Goal: Transaction & Acquisition: Download file/media

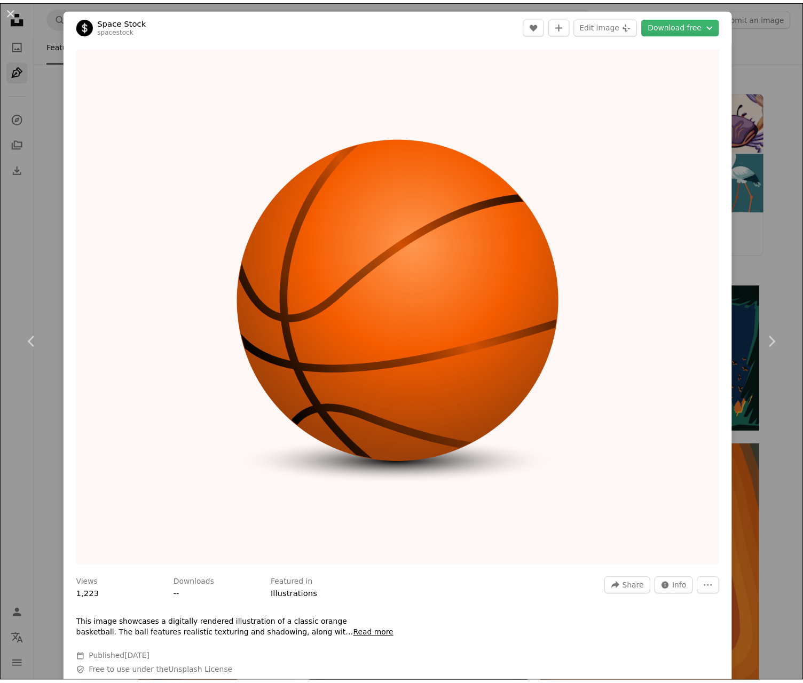
scroll to position [480, 0]
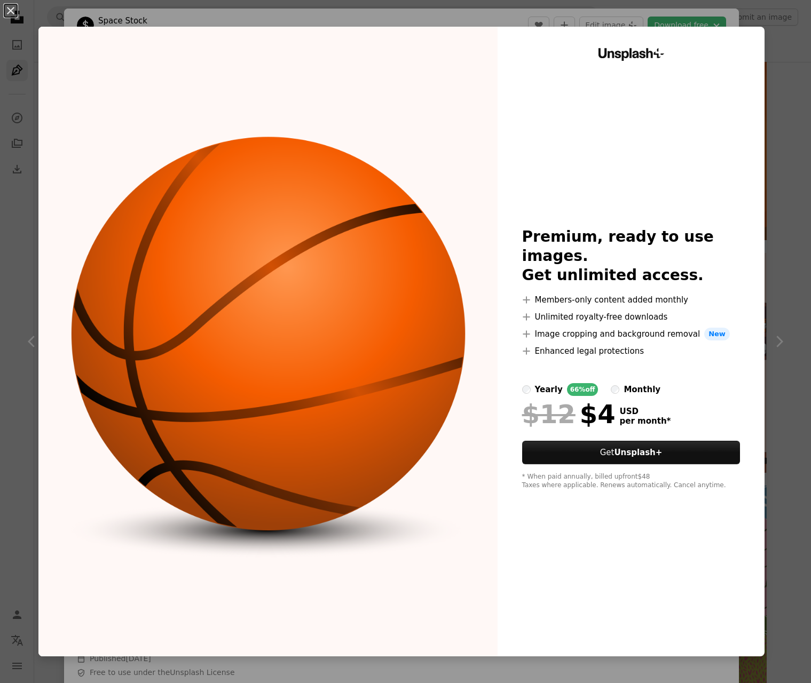
click at [364, 261] on img at bounding box center [267, 342] width 459 height 630
drag, startPoint x: 753, startPoint y: 51, endPoint x: 757, endPoint y: 46, distance: 6.4
click at [755, 49] on div "Unsplash+ Premium, ready to use images. Get unlimited access. A plus sign Membe…" at bounding box center [630, 342] width 267 height 630
click at [765, 44] on div "An X shape Unsplash+ Premium, ready to use images. Get unlimited access. A plus…" at bounding box center [405, 341] width 811 height 683
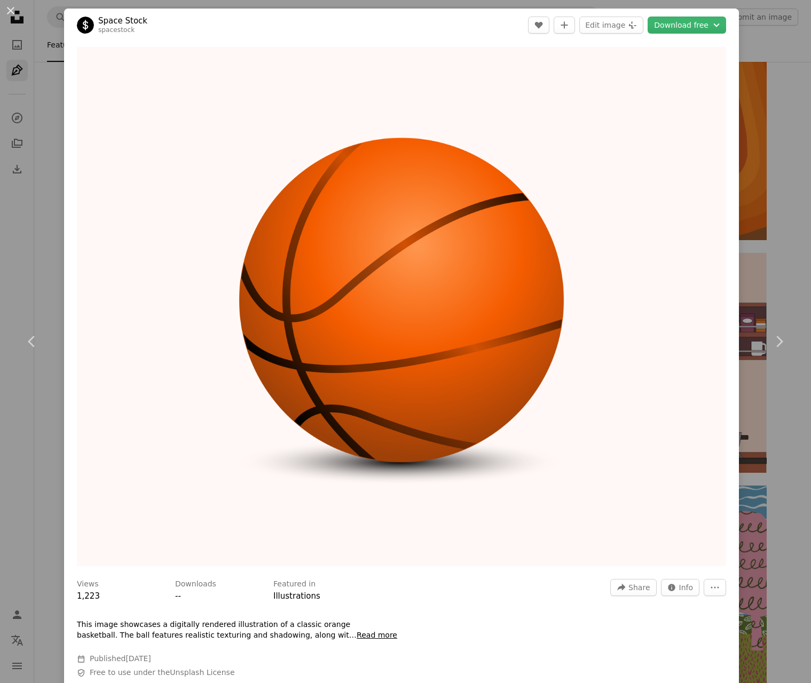
click at [757, 37] on div "An X shape Chevron left Chevron right Space Stock spacestock A heart A plus sig…" at bounding box center [405, 341] width 811 height 683
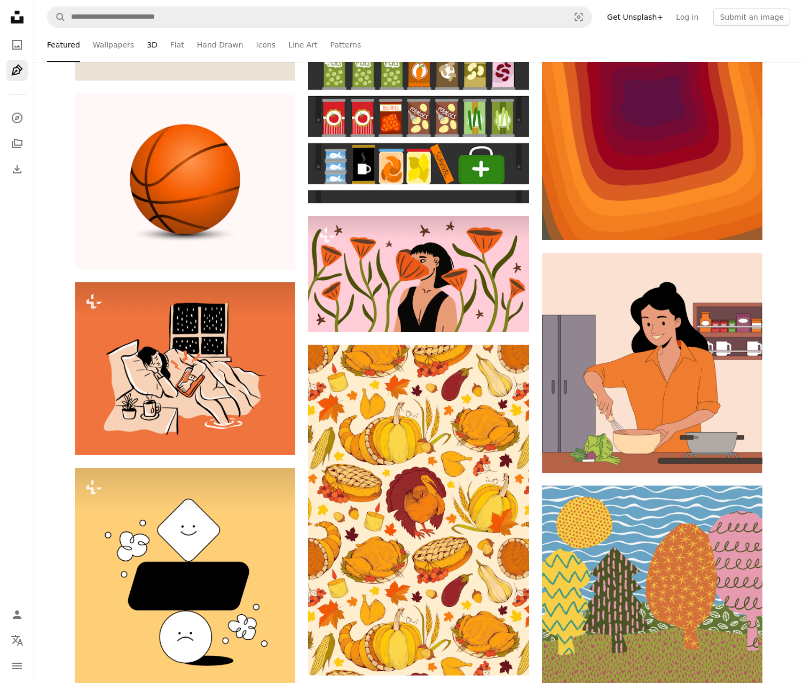
click at [147, 44] on link "3D" at bounding box center [152, 45] width 11 height 34
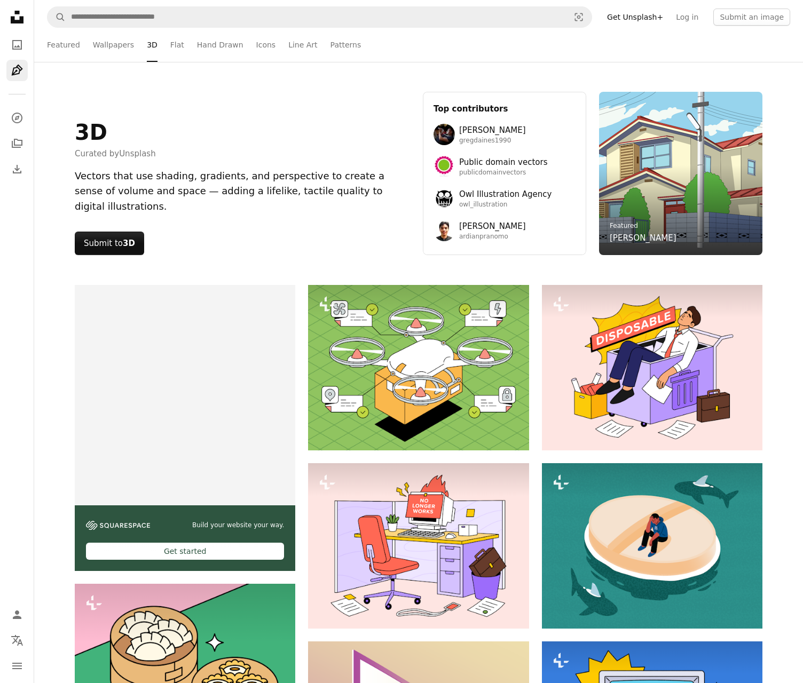
click at [17, 15] on icon "Unsplash logo Unsplash Home" at bounding box center [16, 16] width 21 height 21
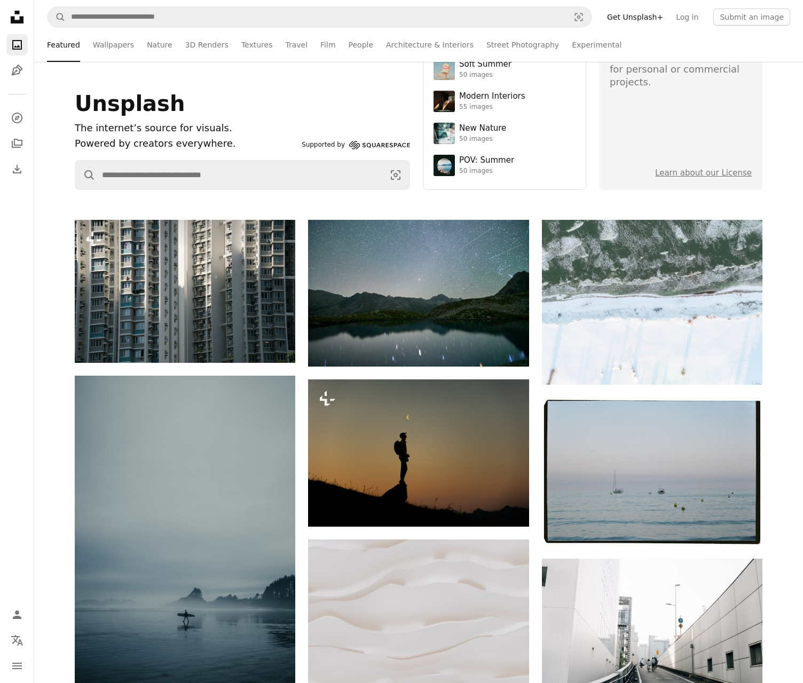
scroll to position [160, 0]
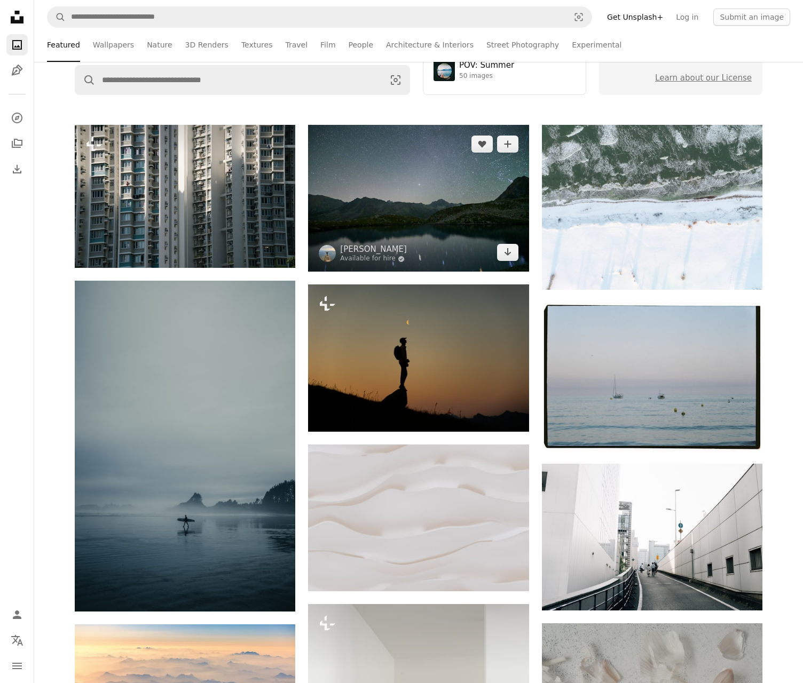
click at [433, 191] on img at bounding box center [418, 198] width 220 height 147
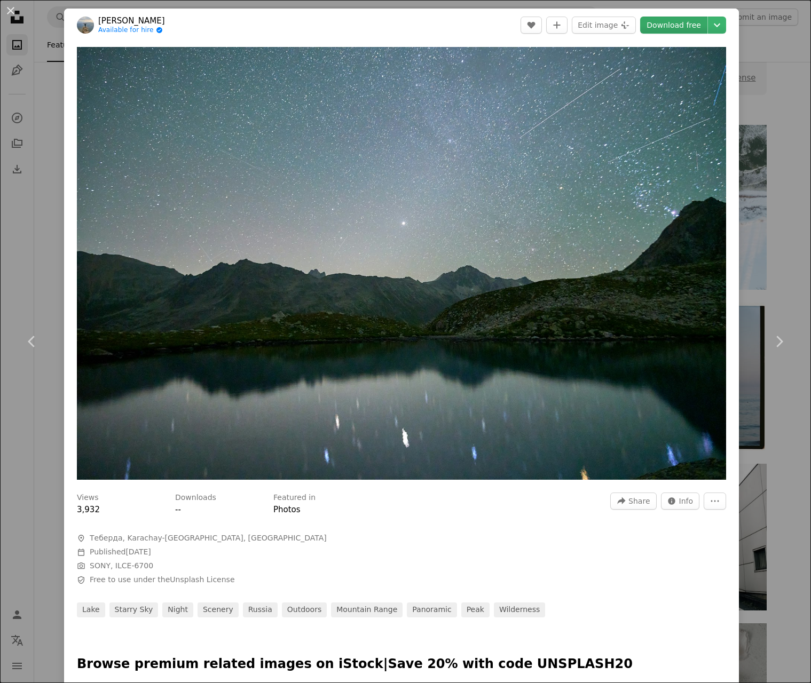
click at [681, 25] on link "Download free" at bounding box center [673, 25] width 67 height 17
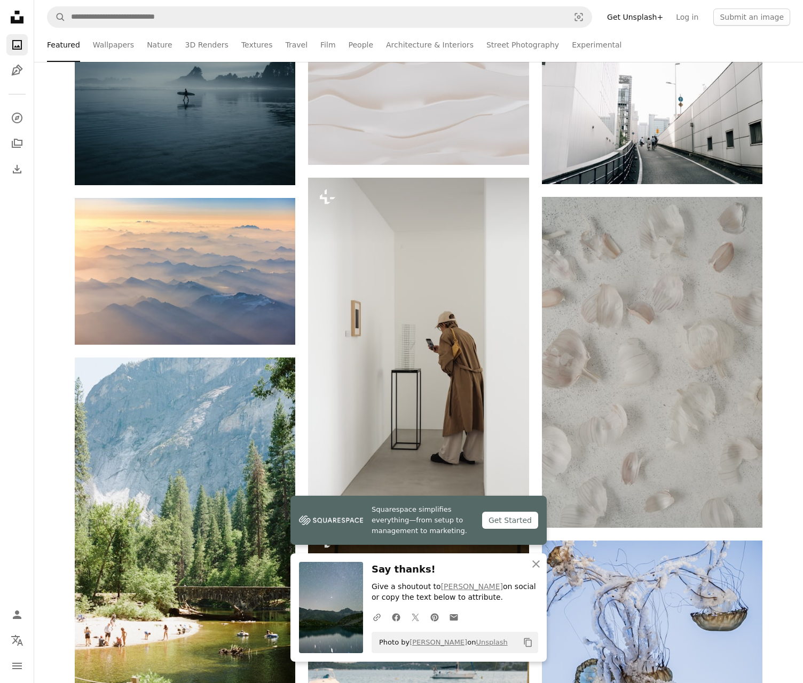
scroll to position [587, 0]
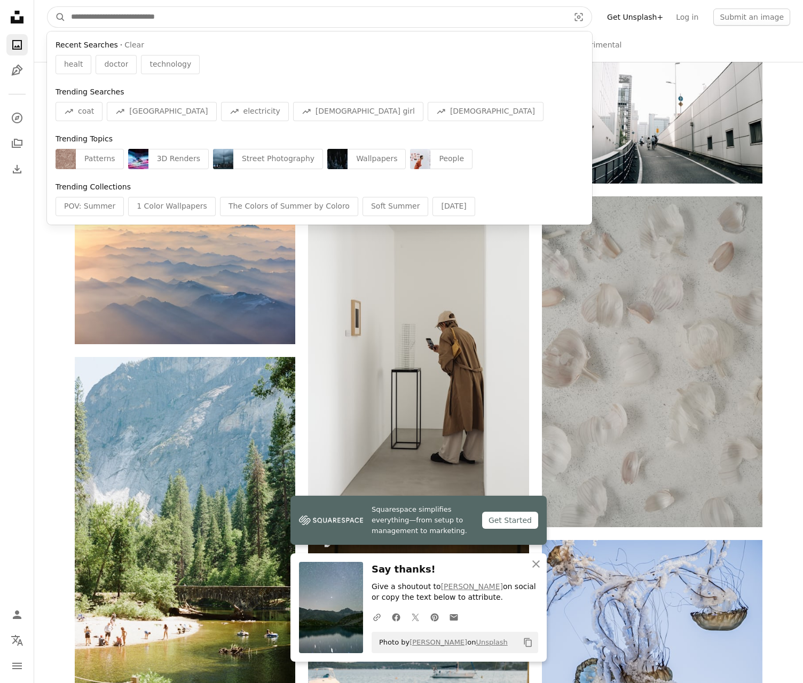
click at [245, 14] on input "Find visuals sitewide" at bounding box center [316, 17] width 500 height 20
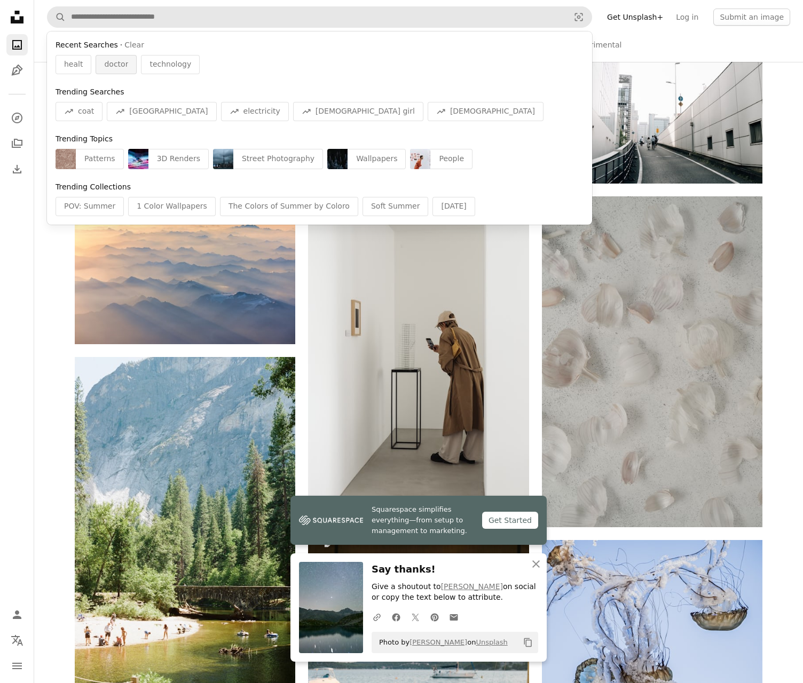
click at [117, 68] on span "doctor" at bounding box center [116, 64] width 24 height 11
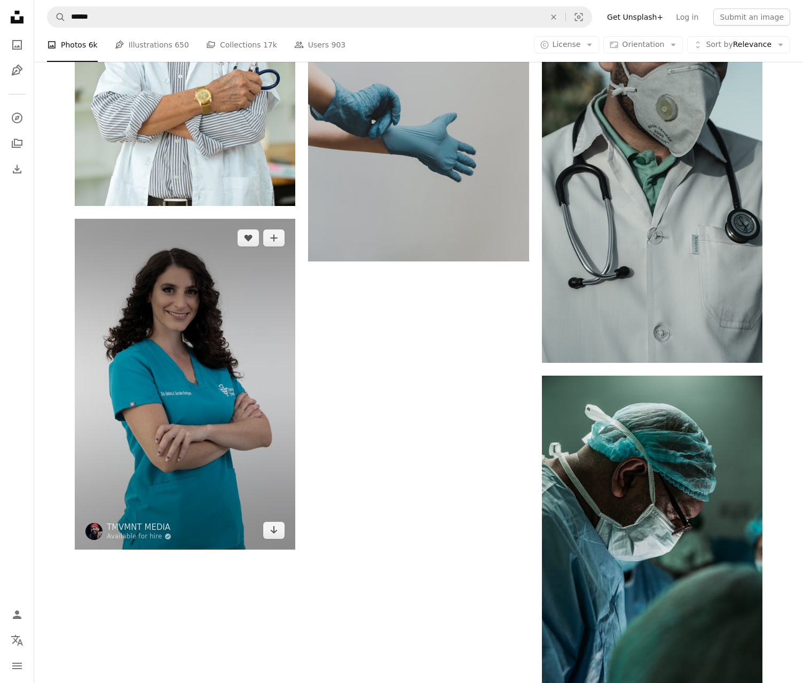
scroll to position [1511, 0]
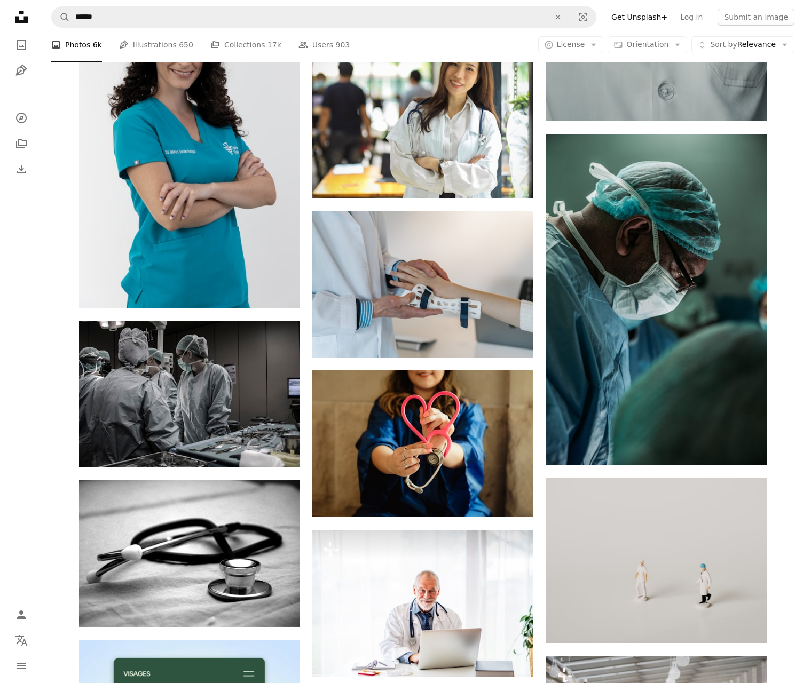
scroll to position [1831, 0]
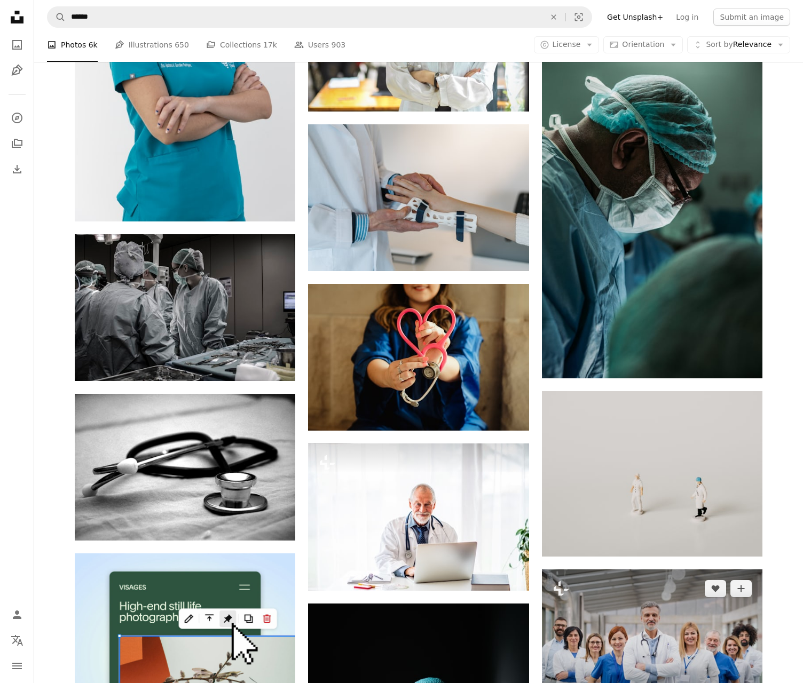
click at [684, 569] on img at bounding box center [652, 642] width 220 height 147
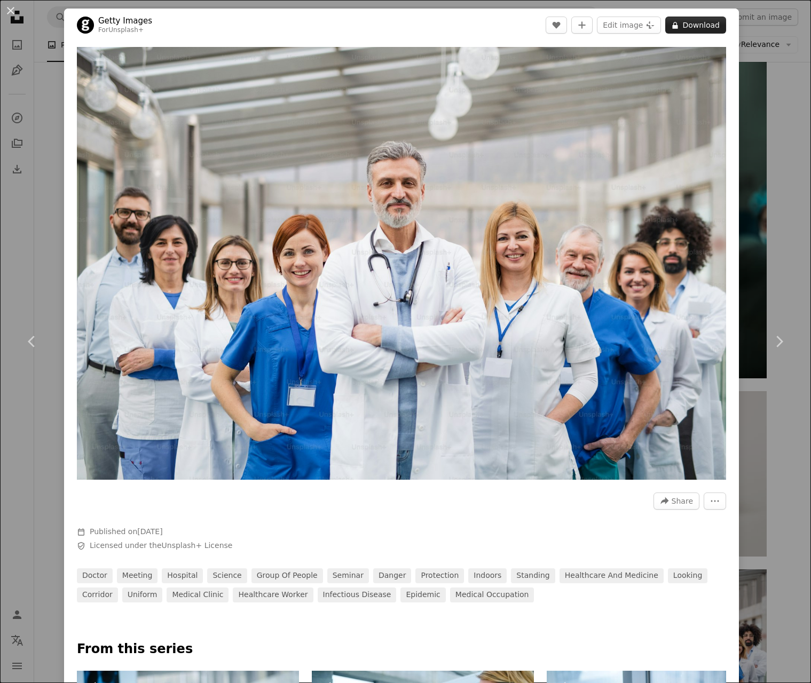
click at [684, 27] on button "A lock Download" at bounding box center [695, 25] width 61 height 17
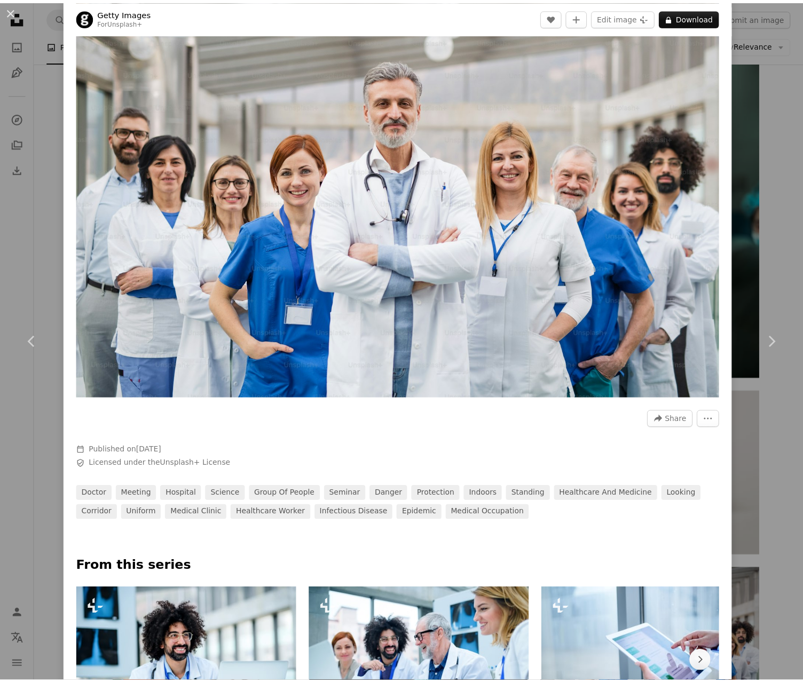
scroll to position [313, 0]
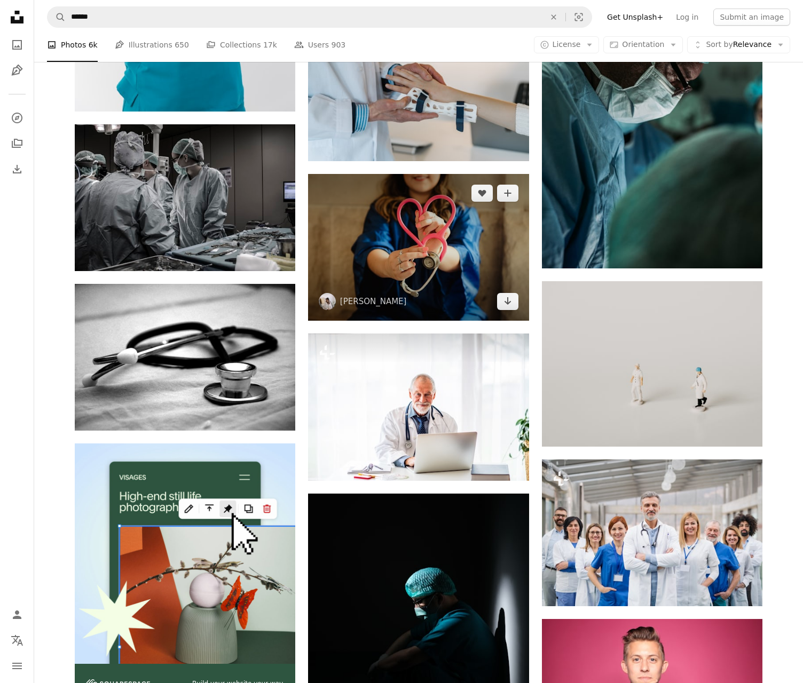
scroll to position [2044, 0]
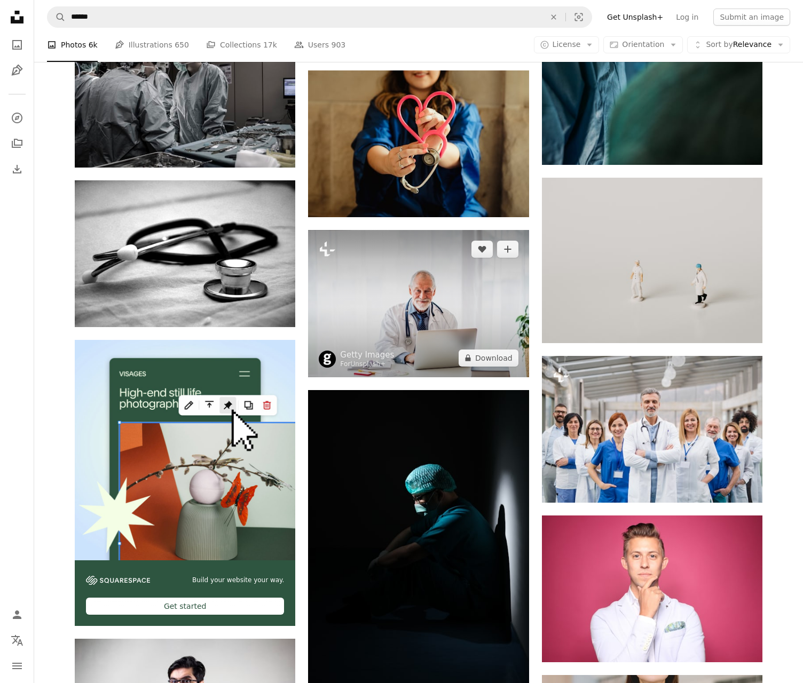
click at [443, 230] on img at bounding box center [418, 303] width 220 height 147
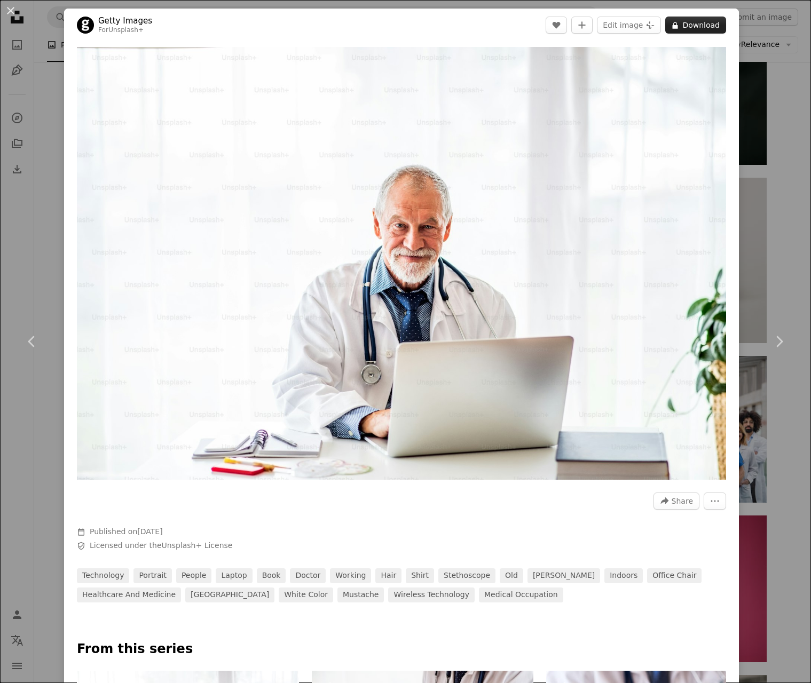
click at [681, 24] on button "A lock Download" at bounding box center [695, 25] width 61 height 17
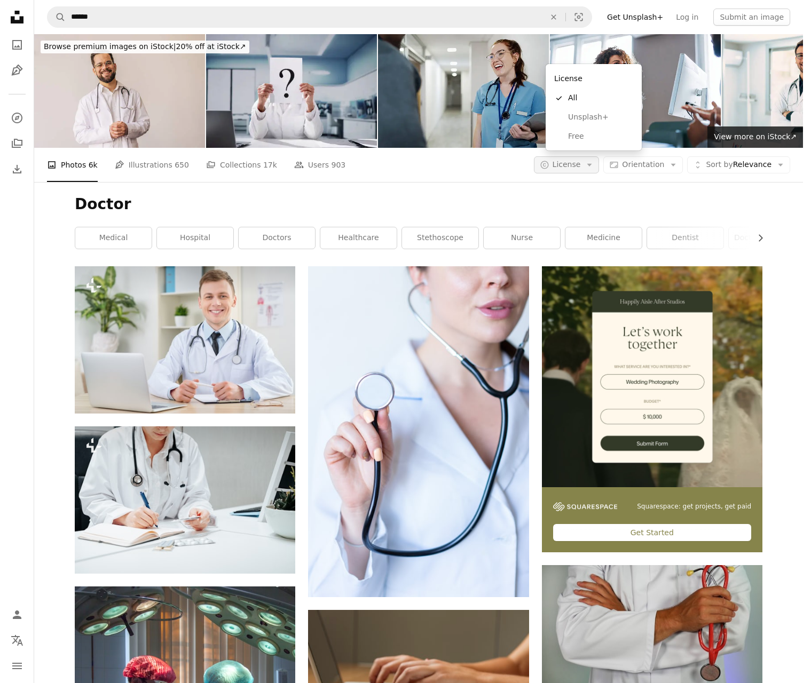
click at [599, 156] on button "A copyright icon © License Arrow down" at bounding box center [567, 164] width 66 height 17
click at [576, 141] on span "Free" at bounding box center [600, 136] width 65 height 11
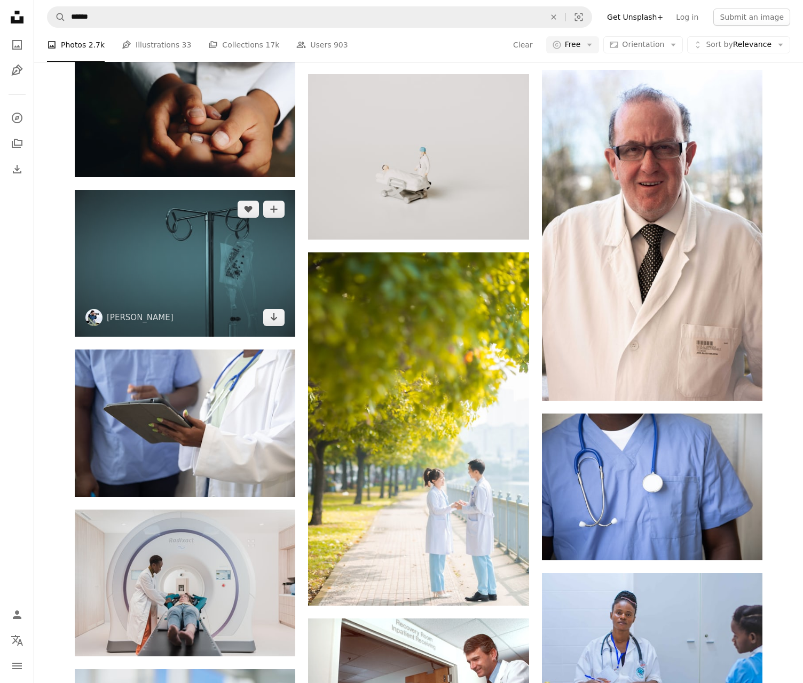
scroll to position [8378, 0]
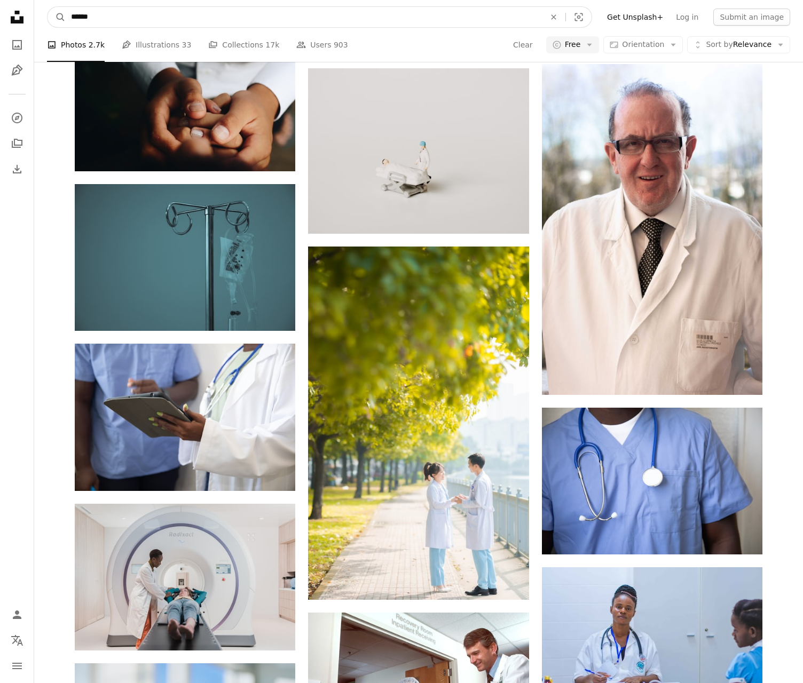
click at [144, 21] on input "******" at bounding box center [304, 17] width 476 height 20
click at [536, 17] on input "*****" at bounding box center [304, 17] width 476 height 20
type input "*****"
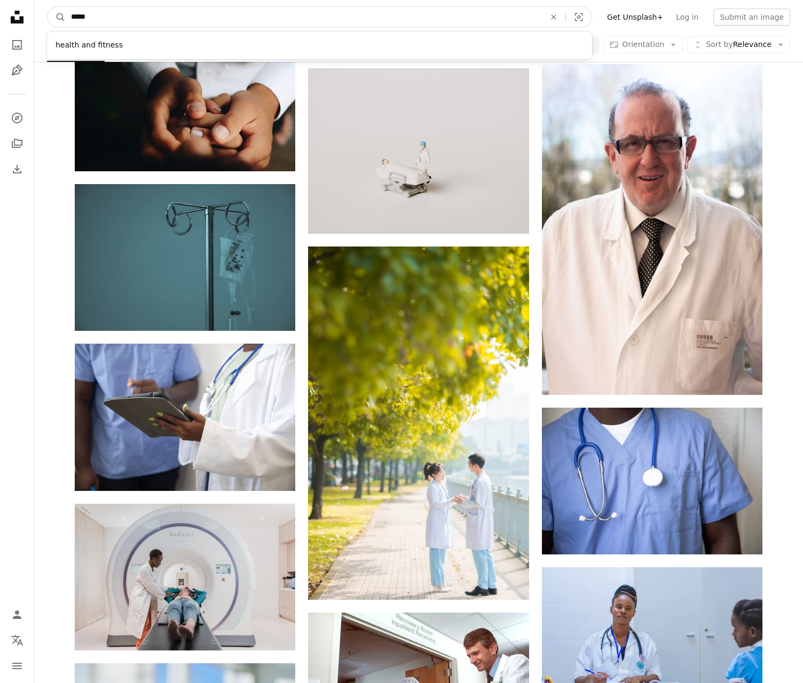
click at [47, 7] on button "A magnifying glass" at bounding box center [56, 17] width 18 height 20
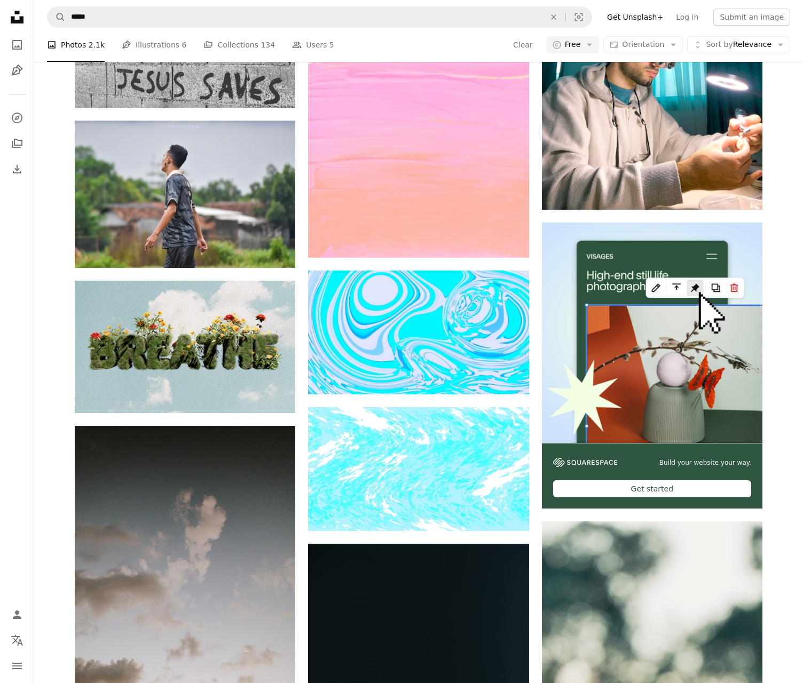
scroll to position [4162, 0]
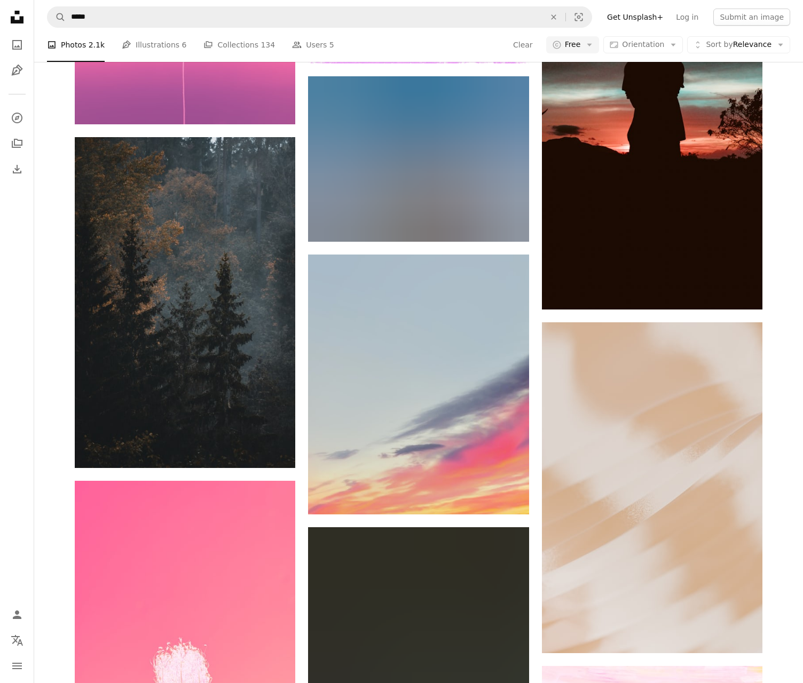
scroll to position [7311, 0]
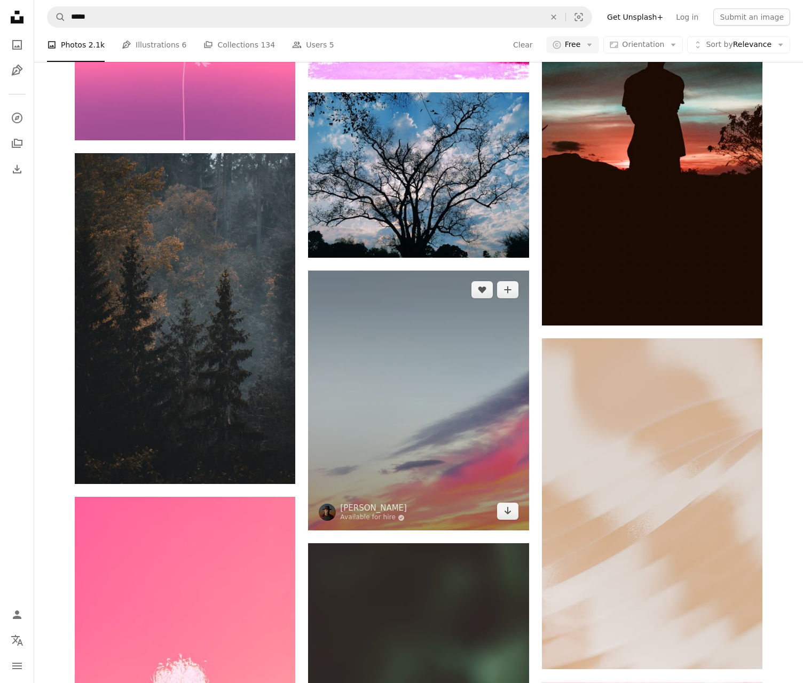
click at [436, 271] on img at bounding box center [418, 401] width 220 height 260
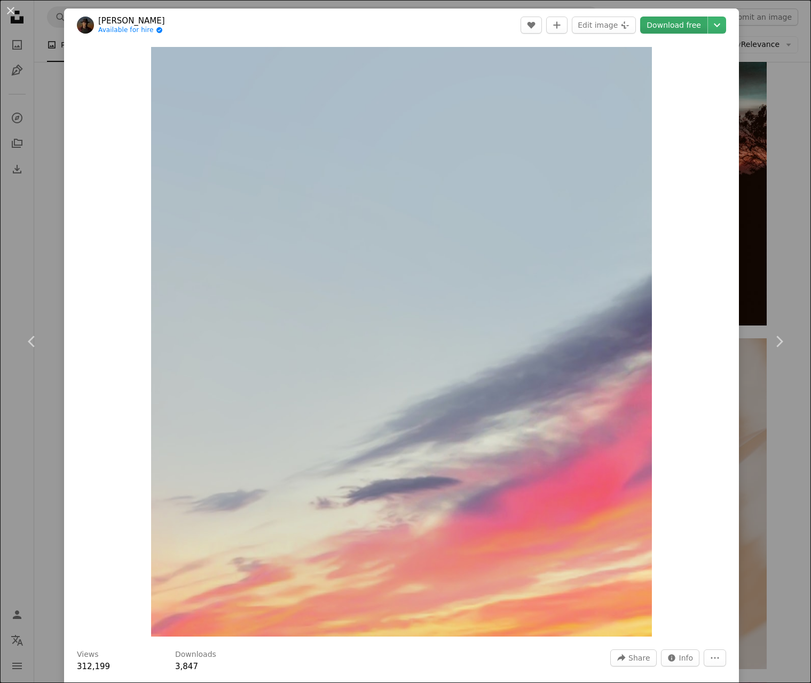
click at [669, 26] on link "Download free" at bounding box center [673, 25] width 67 height 17
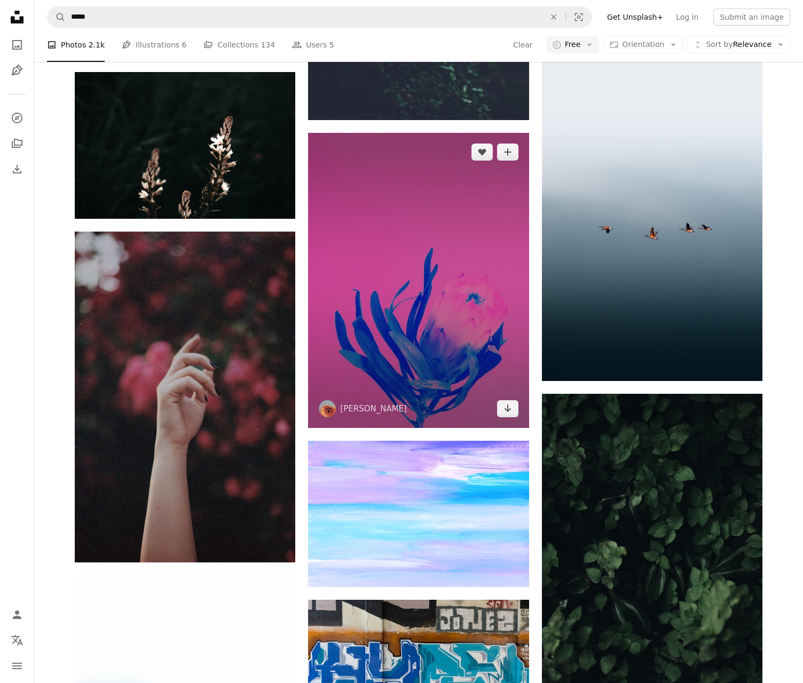
scroll to position [9125, 0]
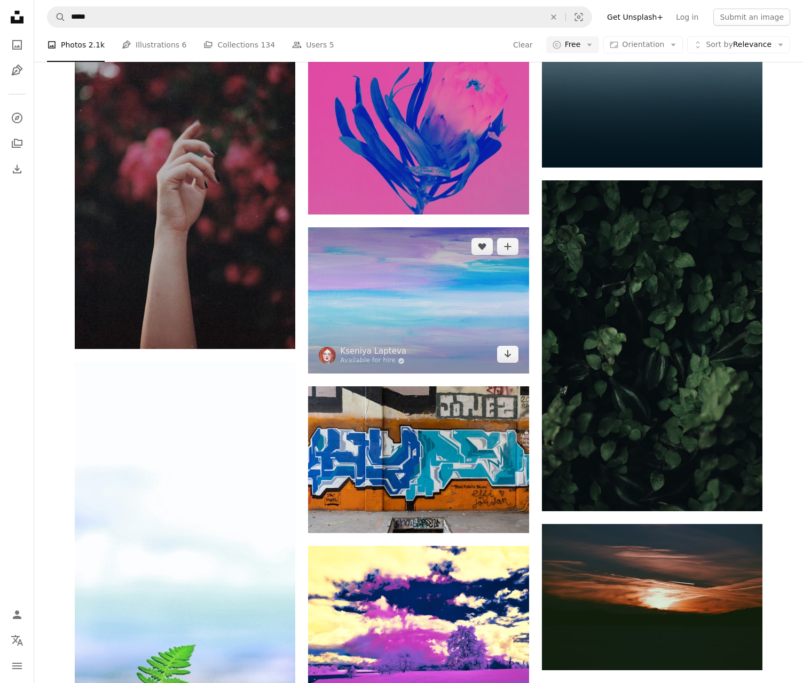
click at [422, 227] on img at bounding box center [418, 300] width 220 height 146
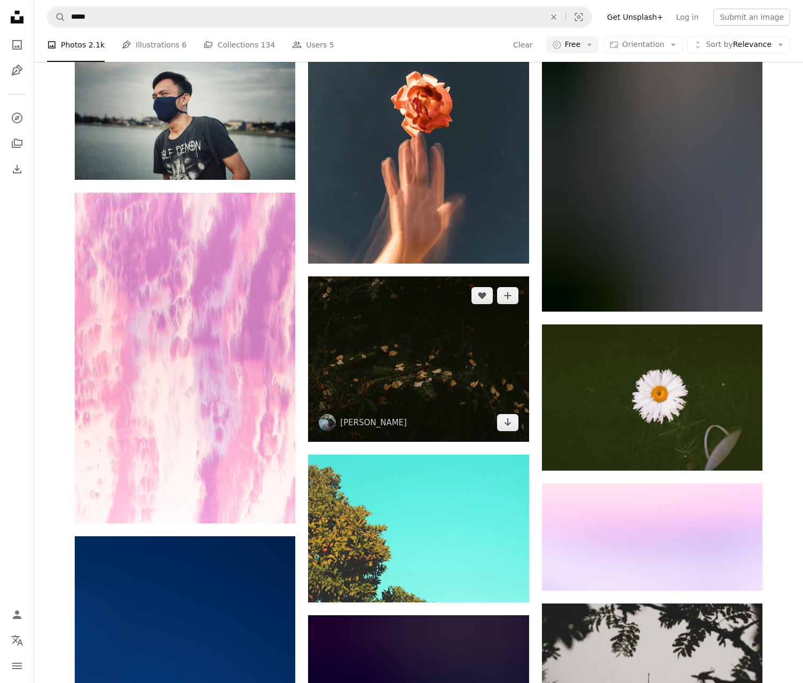
scroll to position [10299, 0]
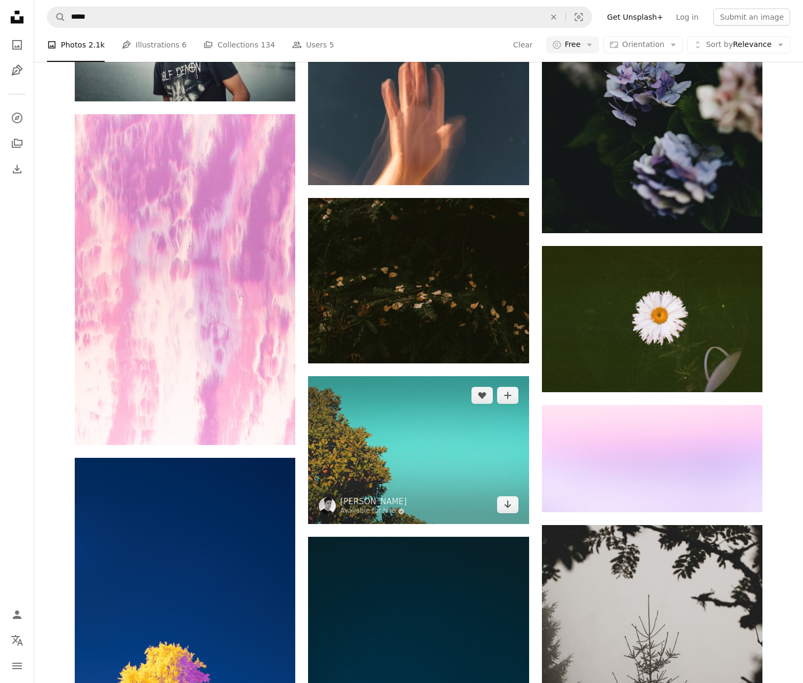
click at [457, 376] on img at bounding box center [418, 450] width 220 height 148
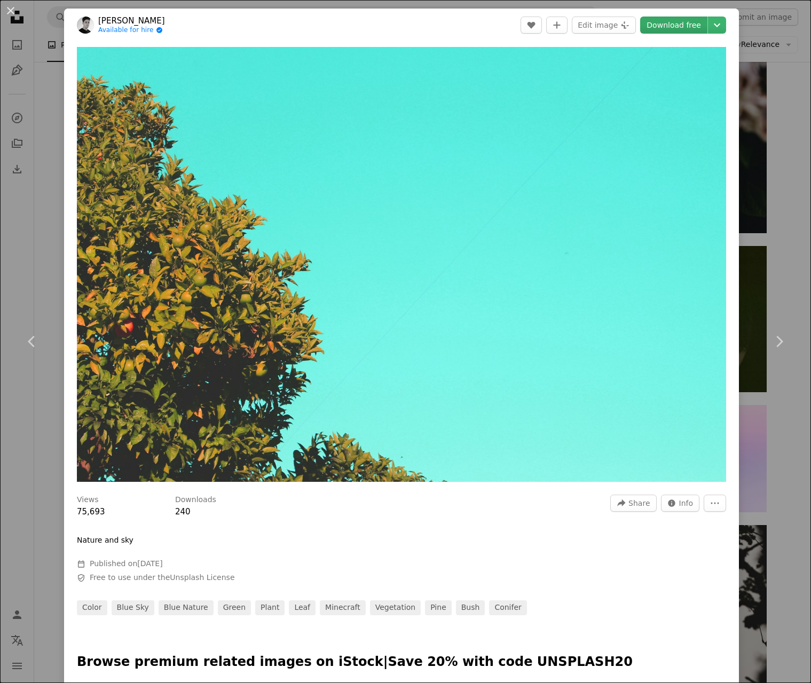
click at [676, 26] on link "Download free" at bounding box center [673, 25] width 67 height 17
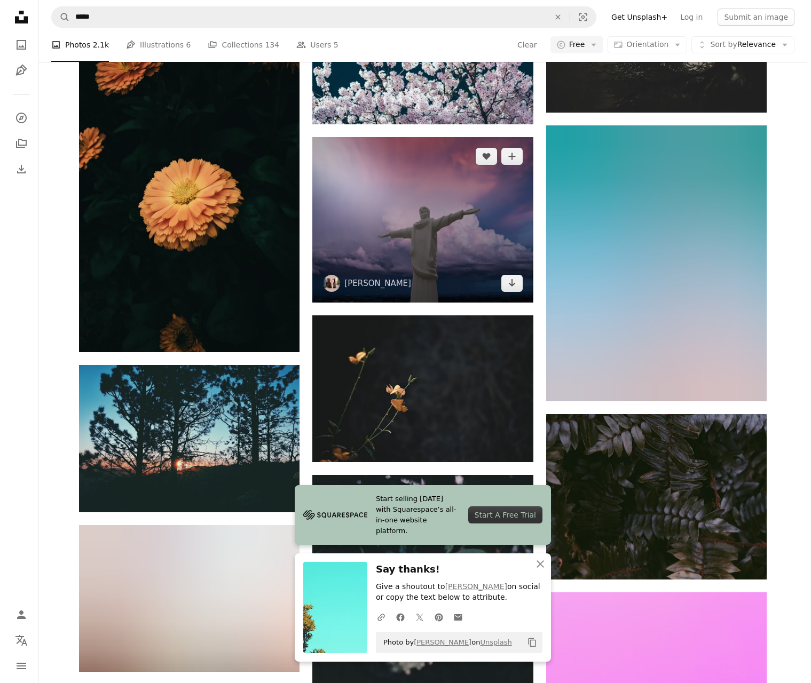
scroll to position [11046, 0]
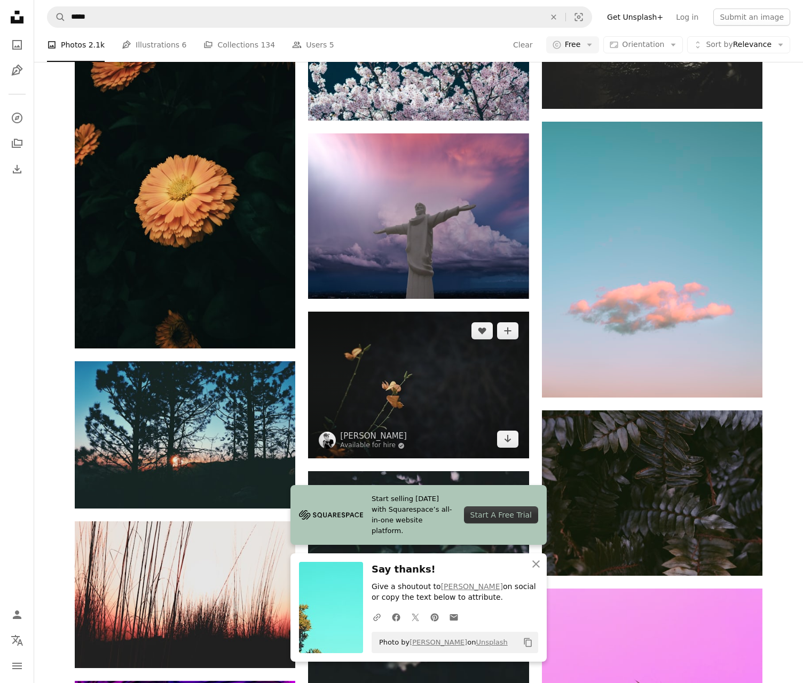
click at [474, 312] on img at bounding box center [418, 385] width 220 height 147
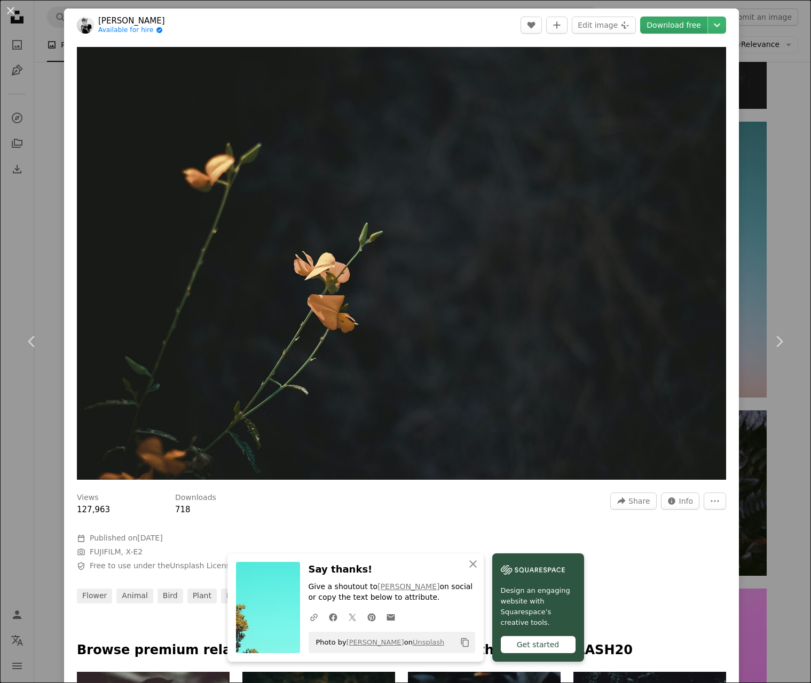
click at [668, 24] on link "Download free" at bounding box center [673, 25] width 67 height 17
